Goal: Communication & Community: Share content

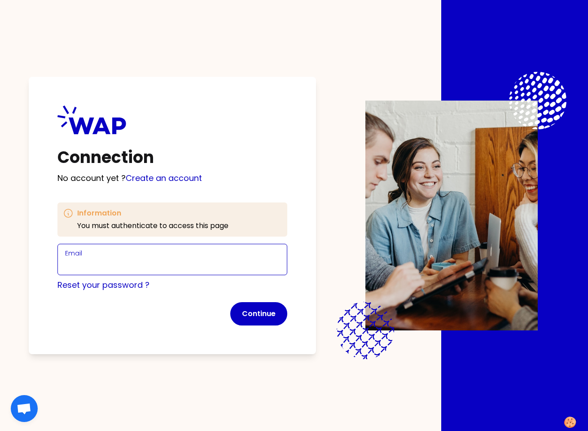
click at [117, 265] on input "Email" at bounding box center [172, 265] width 215 height 13
click at [128, 265] on input "[PERSON_NAME][EMAIL_ADDRESS][DOMAIN_NAME]" at bounding box center [172, 265] width 215 height 13
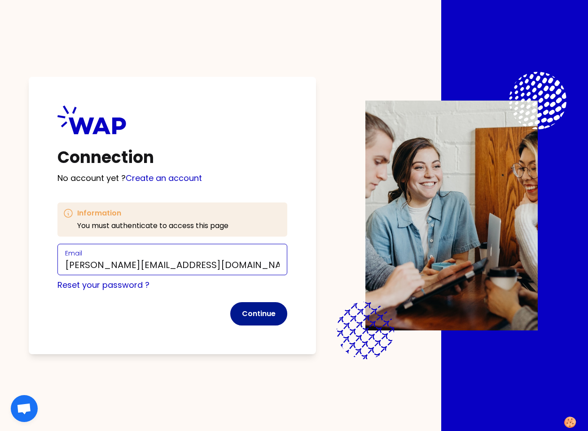
type input "[PERSON_NAME][EMAIL_ADDRESS][DOMAIN_NAME]"
click at [263, 319] on button "Continue" at bounding box center [258, 313] width 57 height 23
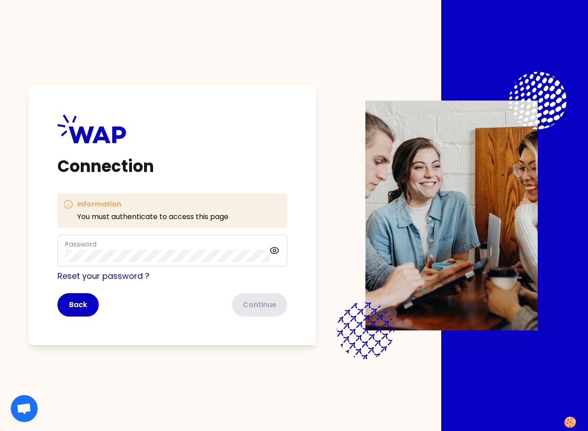
click at [147, 246] on div "Password" at bounding box center [167, 250] width 204 height 23
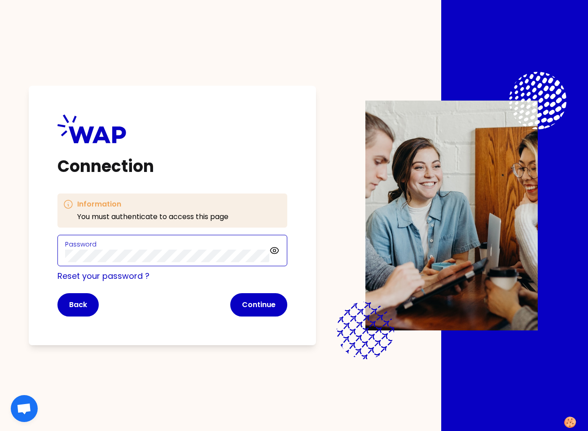
click button "Continue" at bounding box center [258, 304] width 57 height 23
